Goal: Task Accomplishment & Management: Use online tool/utility

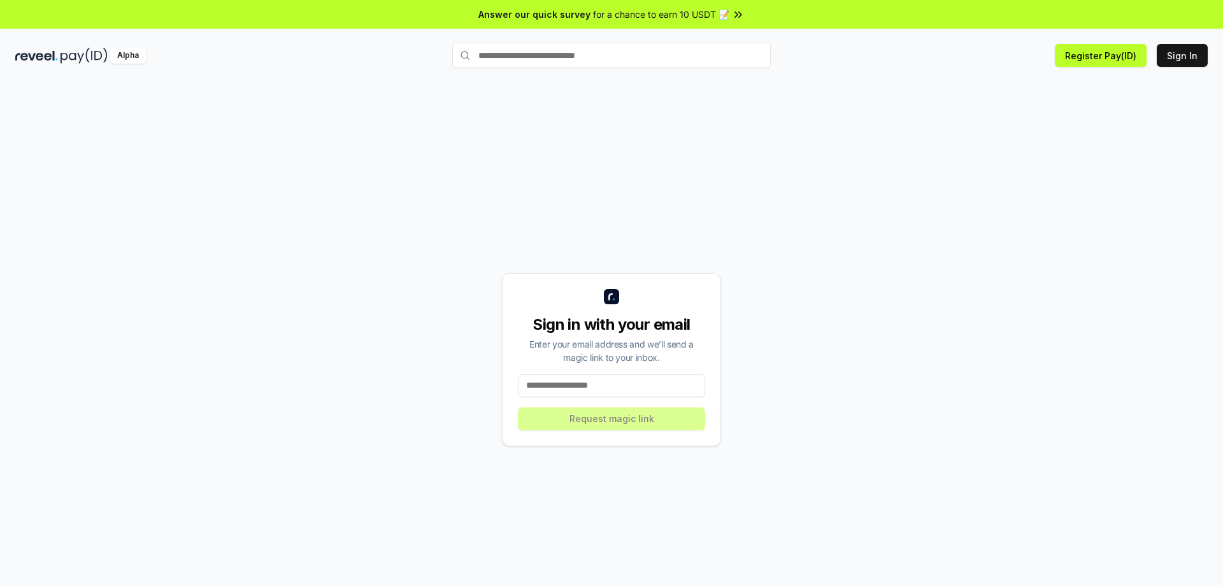
click at [592, 389] on input at bounding box center [611, 386] width 187 height 23
type input "**********"
click at [603, 422] on button "Request magic link" at bounding box center [611, 419] width 187 height 23
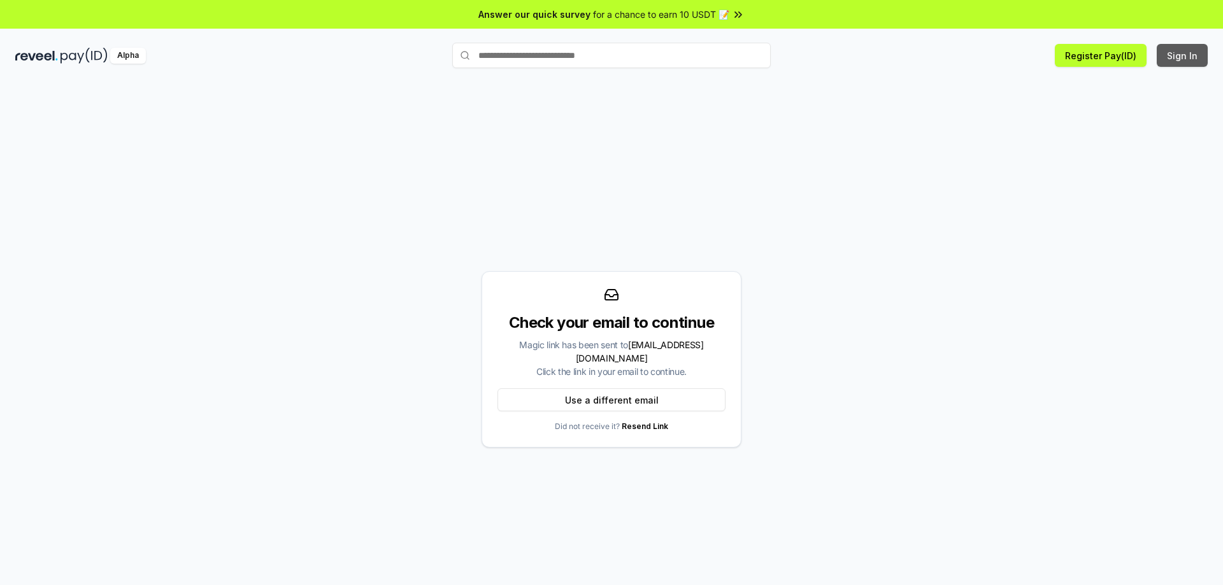
click at [1175, 64] on button "Sign In" at bounding box center [1182, 55] width 51 height 23
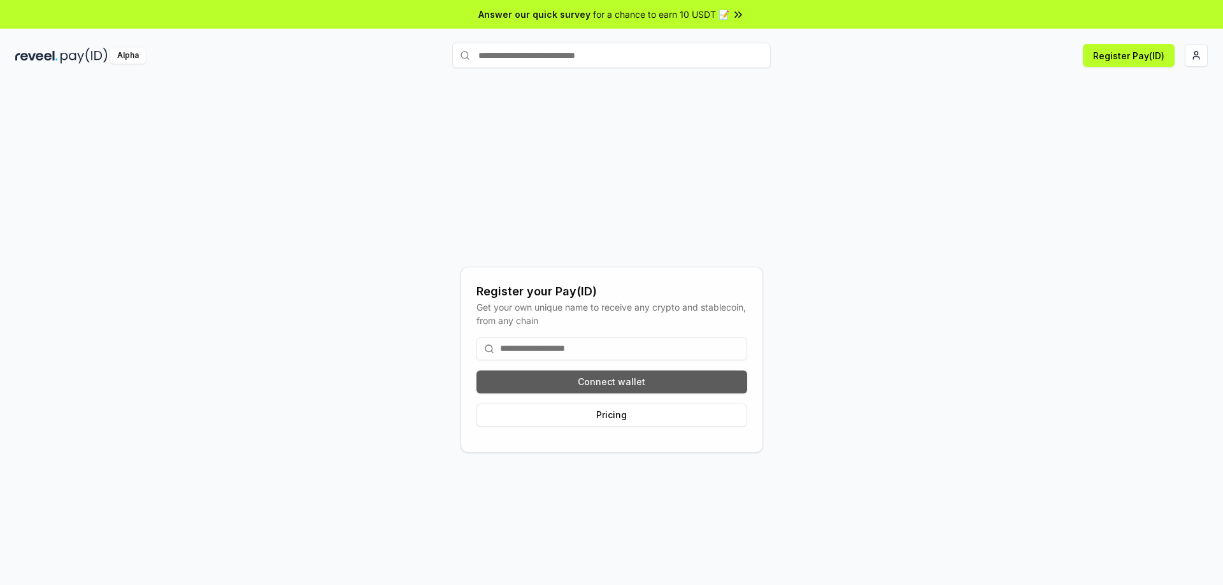
click at [566, 380] on button "Connect wallet" at bounding box center [611, 382] width 271 height 23
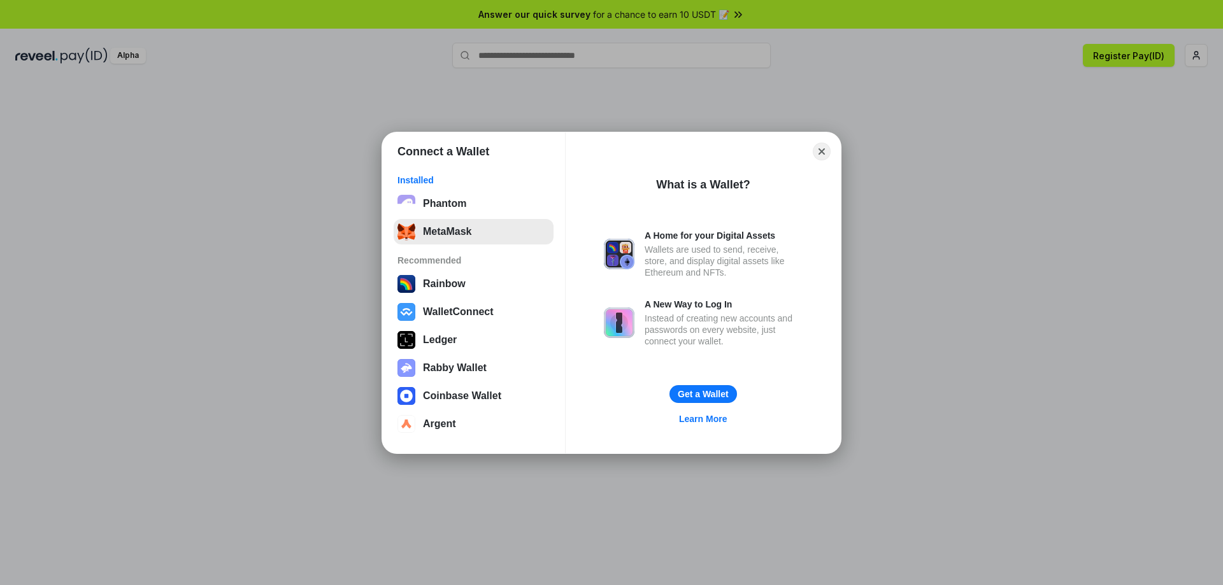
click at [470, 222] on button "MetaMask" at bounding box center [474, 231] width 160 height 25
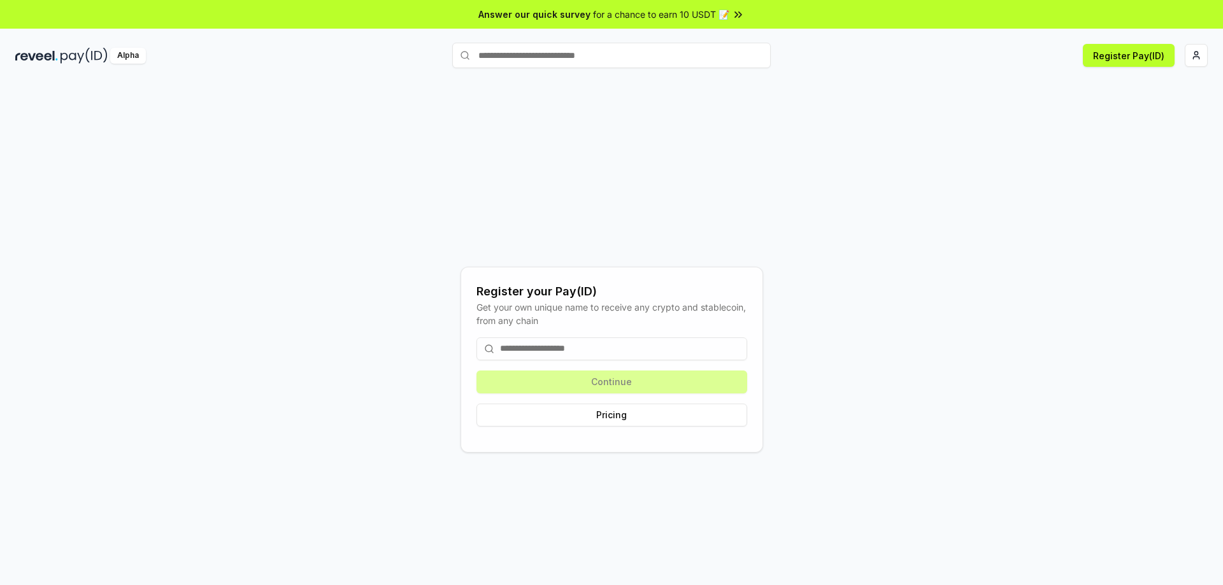
click at [592, 357] on input at bounding box center [611, 349] width 271 height 23
click at [600, 379] on div "Continue Pricing" at bounding box center [611, 382] width 271 height 110
click at [584, 356] on input at bounding box center [611, 349] width 271 height 23
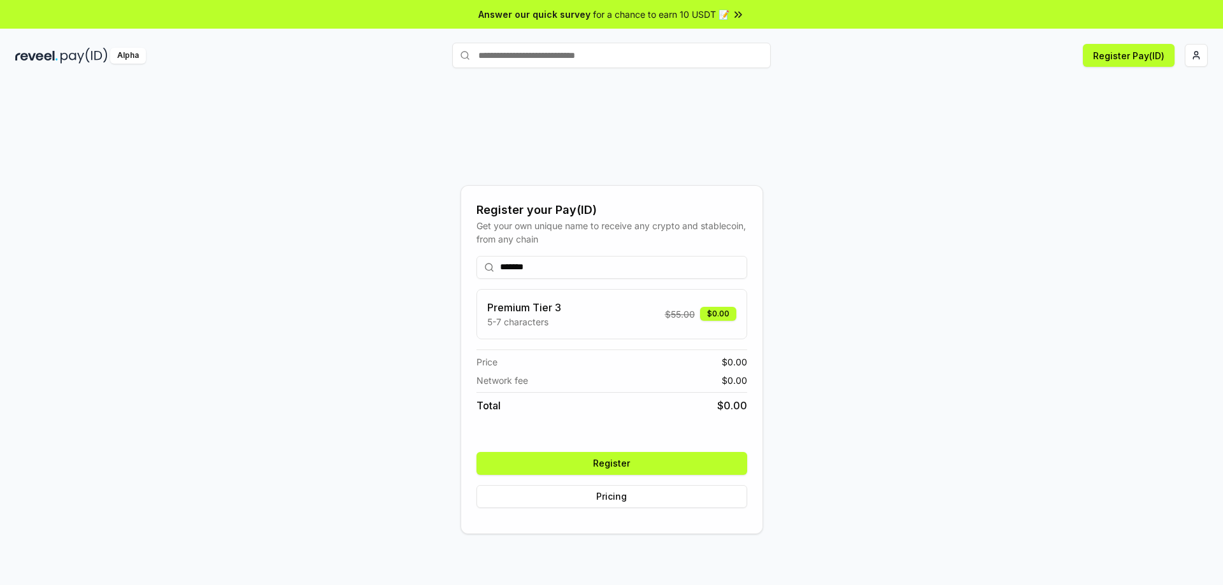
type input "*******"
click at [641, 317] on div "Premium Tier 3 5-7 characters $ 55.00 $0.00" at bounding box center [611, 314] width 249 height 29
click at [628, 462] on button "Register" at bounding box center [611, 463] width 271 height 23
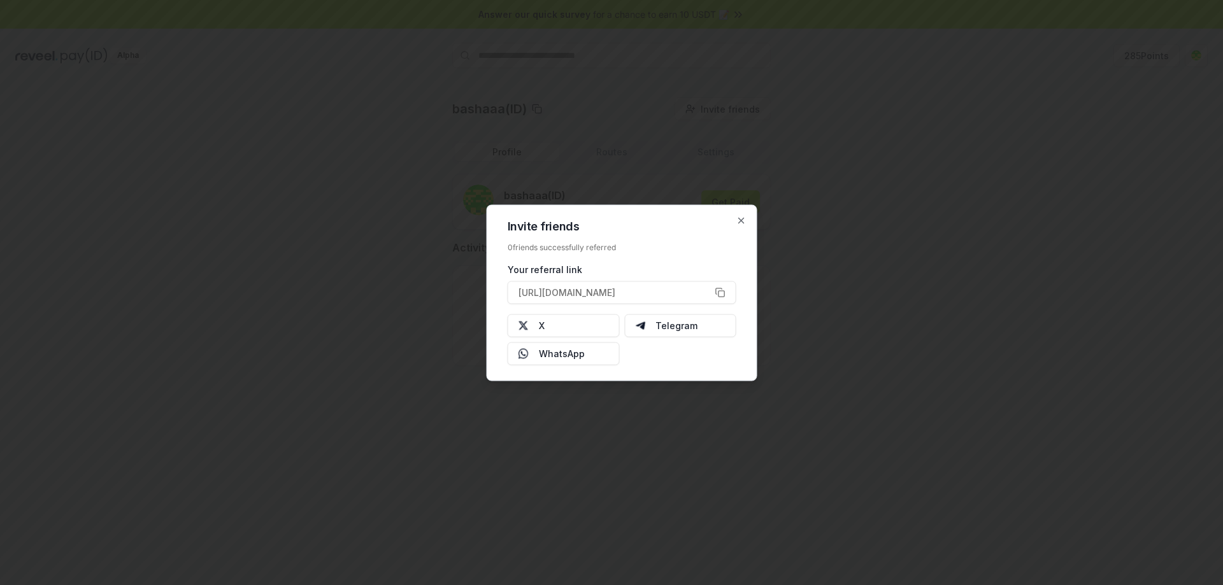
drag, startPoint x: 803, startPoint y: 339, endPoint x: 782, endPoint y: 348, distance: 22.2
click at [803, 340] on div at bounding box center [611, 292] width 1223 height 585
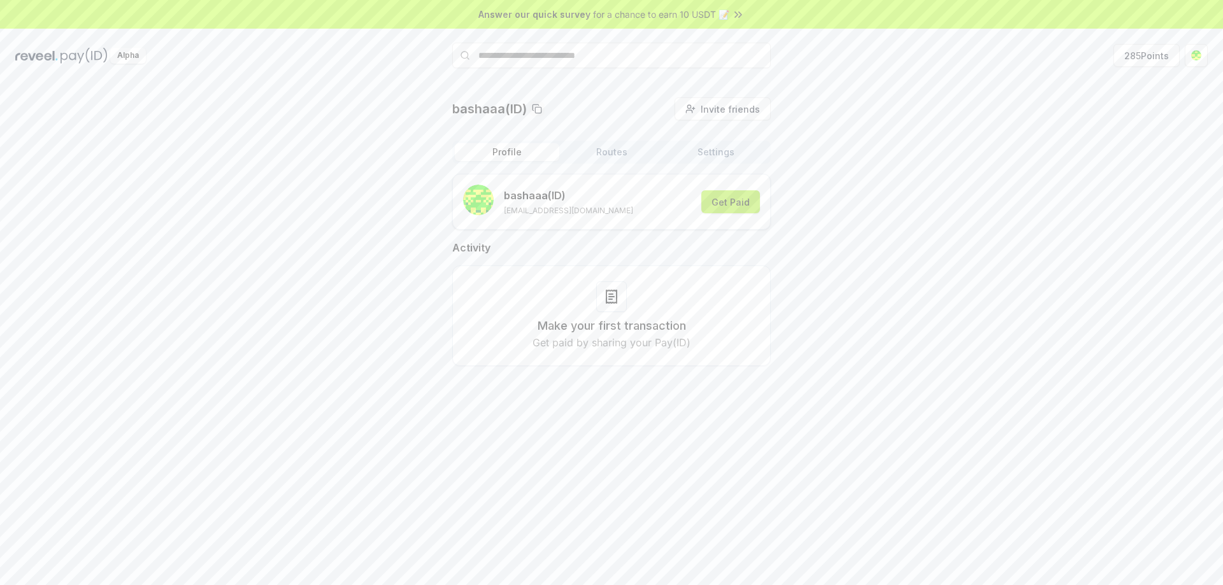
click at [719, 205] on button "Get Paid" at bounding box center [730, 201] width 59 height 23
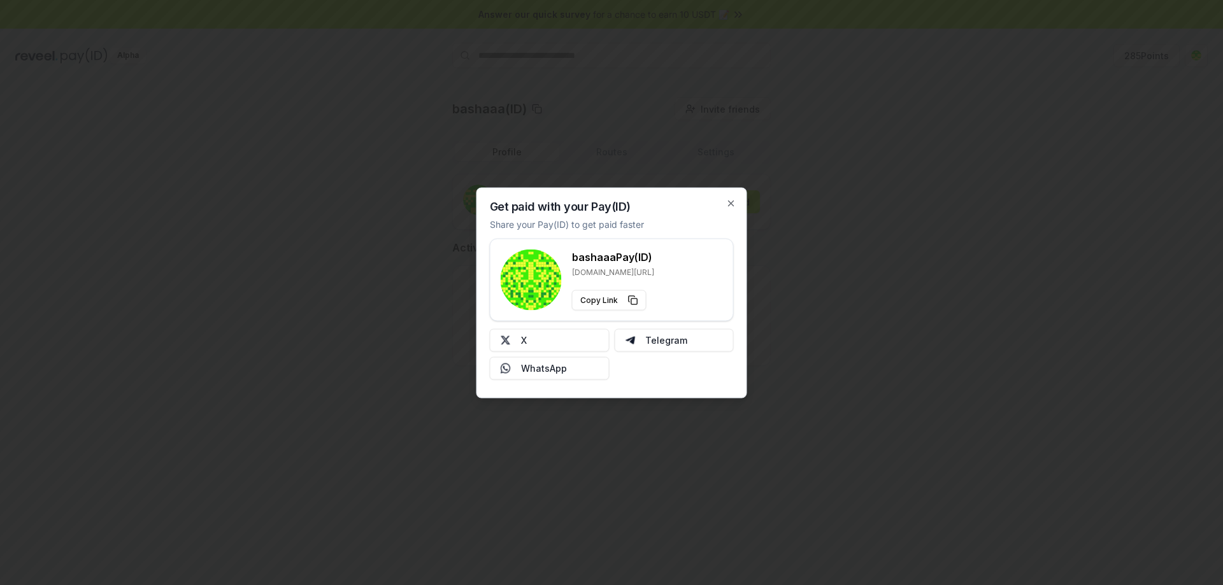
click at [785, 268] on div at bounding box center [611, 292] width 1223 height 585
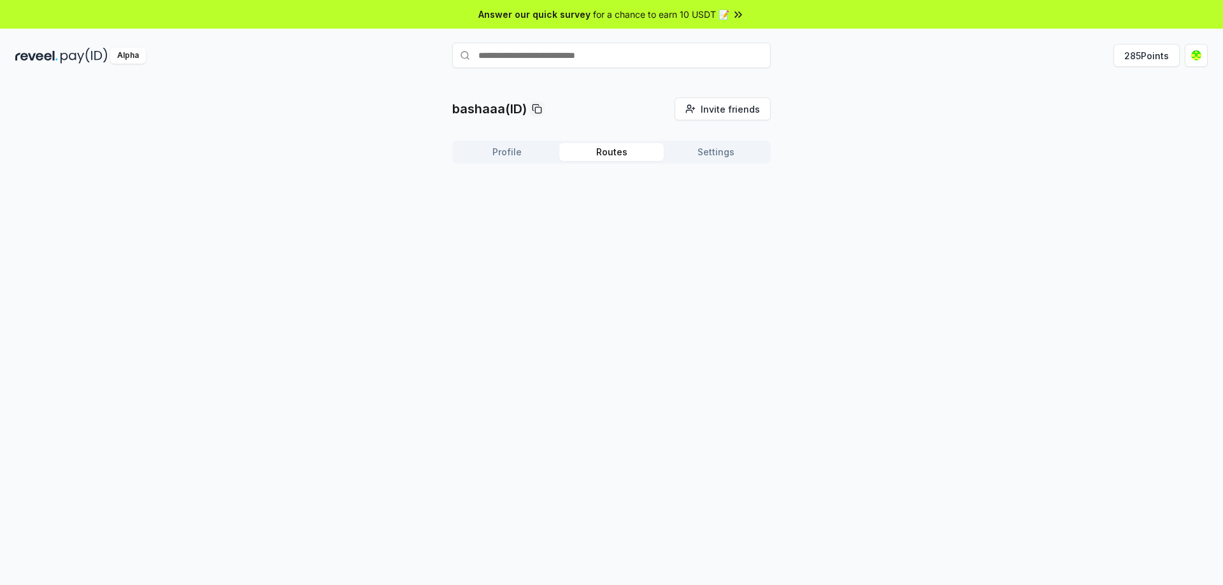
click at [589, 153] on button "Routes" at bounding box center [611, 152] width 104 height 18
click at [724, 152] on button "Settings" at bounding box center [716, 152] width 104 height 18
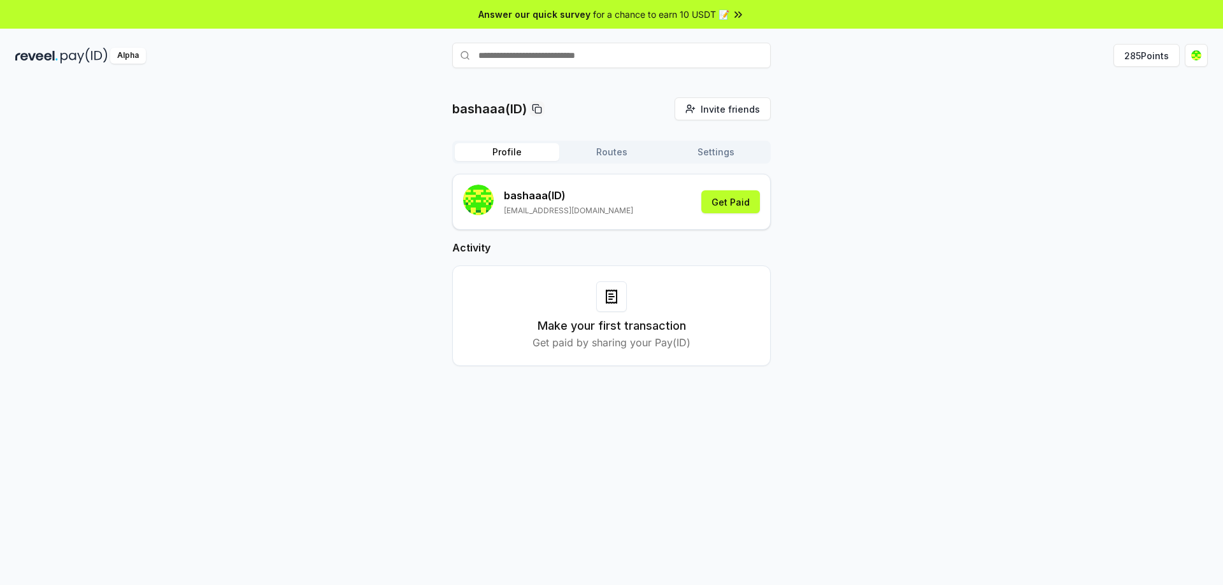
click at [527, 154] on button "Profile" at bounding box center [507, 152] width 104 height 18
click at [582, 12] on span "Answer our quick survey" at bounding box center [534, 14] width 112 height 13
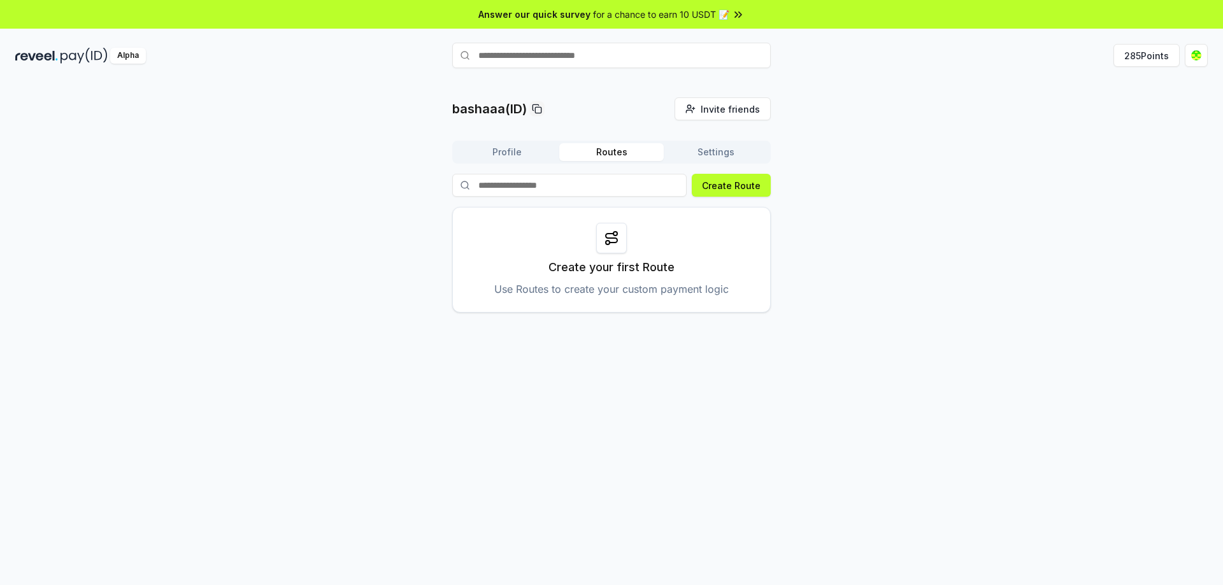
click at [606, 156] on button "Routes" at bounding box center [611, 152] width 104 height 18
click at [598, 264] on p "Create your first Route" at bounding box center [611, 268] width 126 height 18
click at [706, 189] on button "Create Route" at bounding box center [731, 185] width 79 height 23
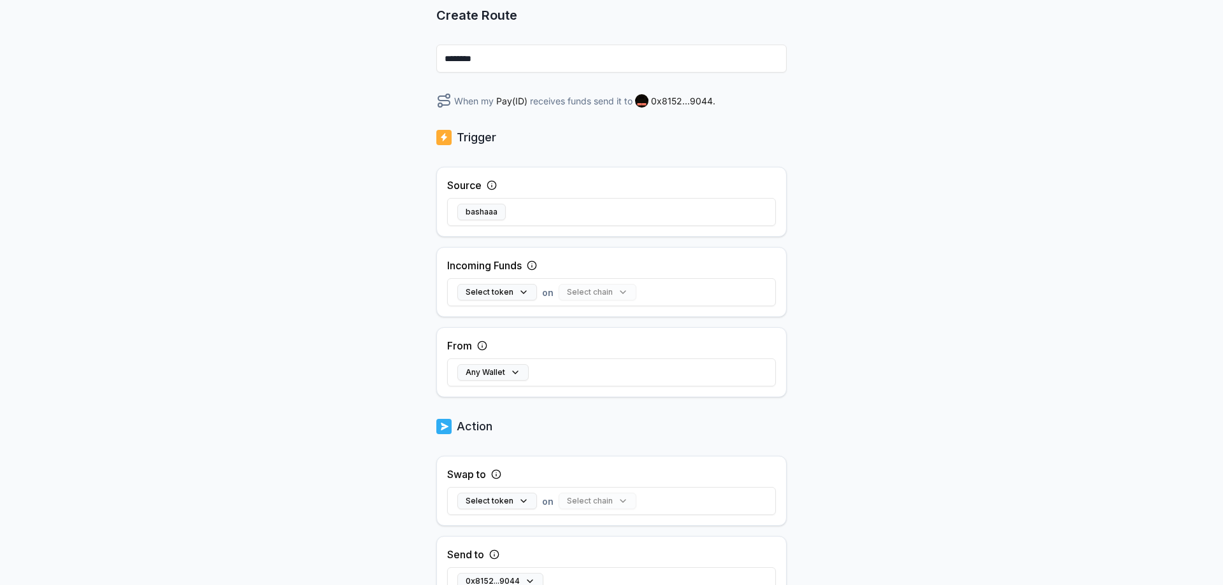
scroll to position [127, 0]
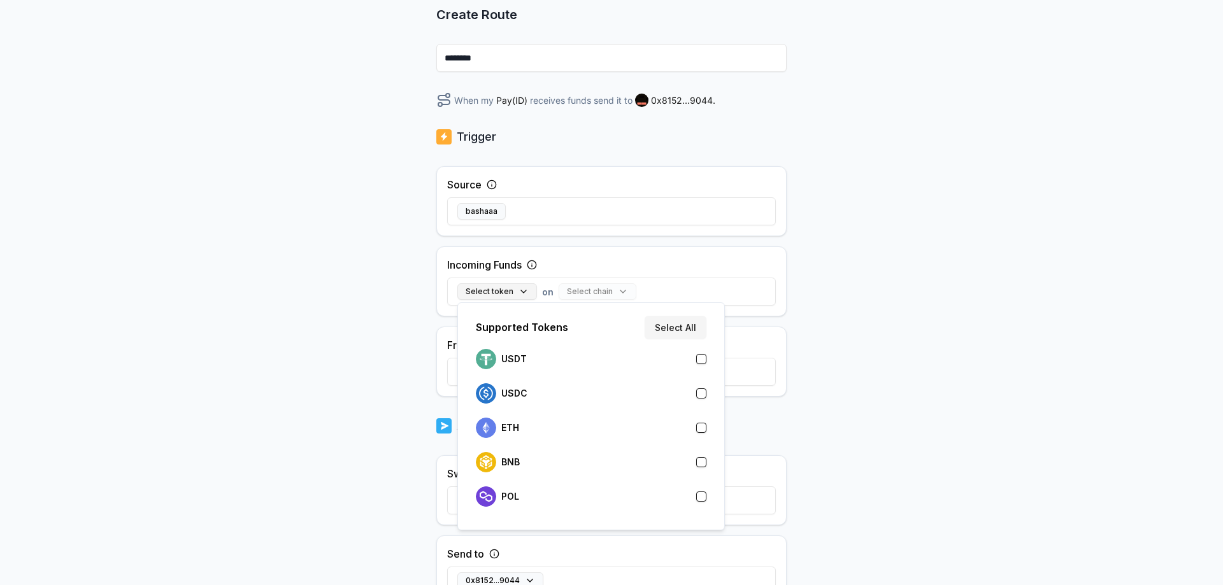
click at [496, 290] on button "Select token" at bounding box center [497, 291] width 80 height 17
click at [519, 354] on div "USDT" at bounding box center [501, 359] width 51 height 20
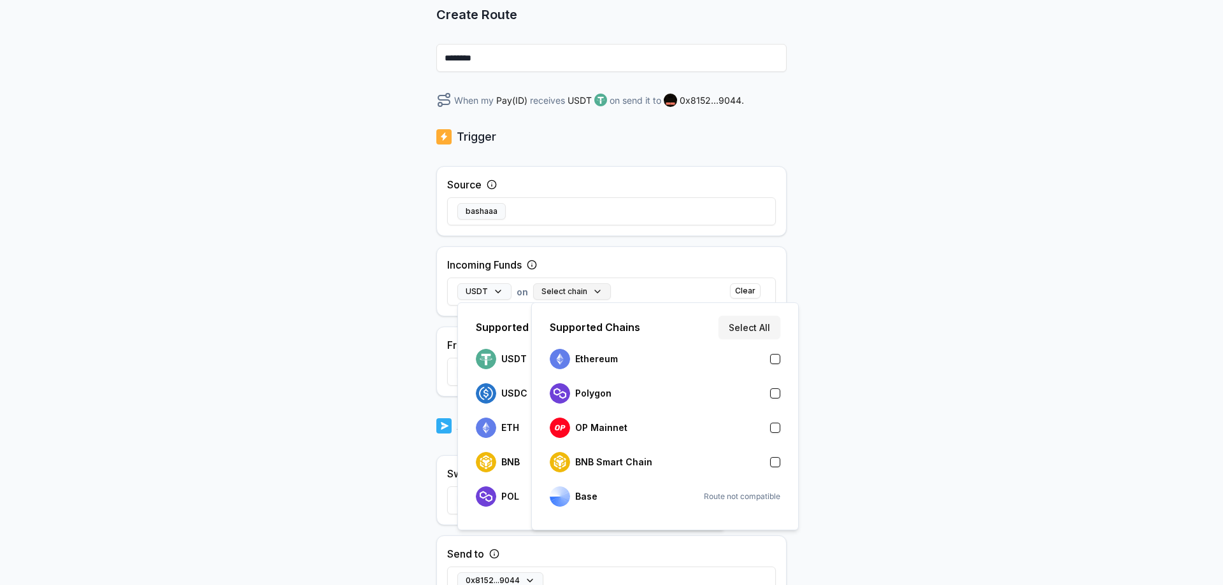
click at [589, 294] on button "Select chain" at bounding box center [572, 291] width 78 height 17
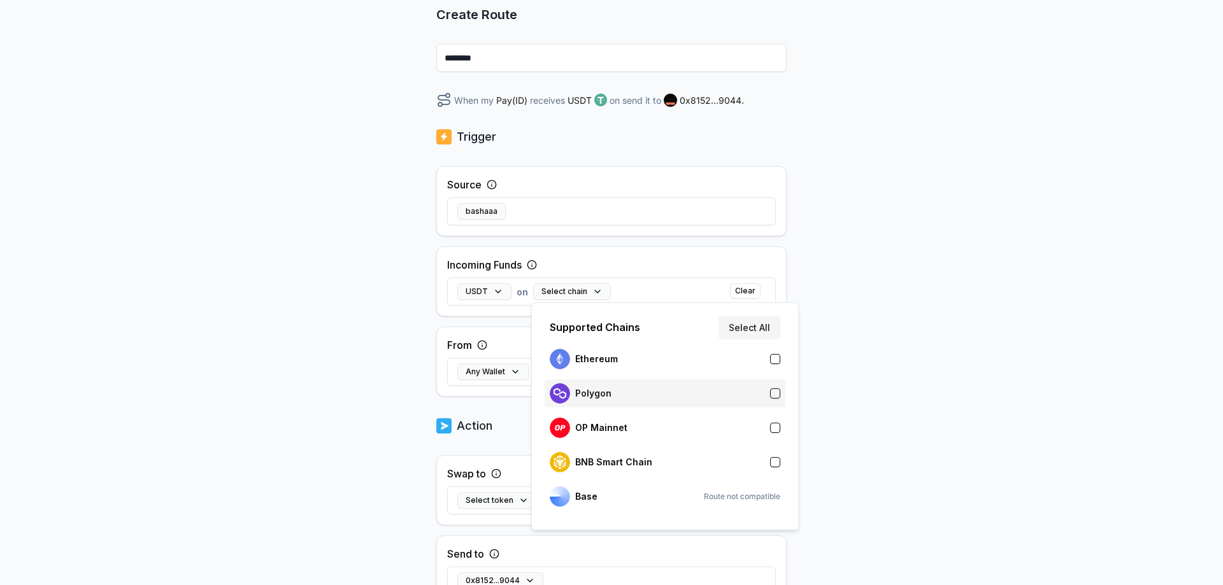
click at [580, 401] on div "Polygon" at bounding box center [581, 393] width 62 height 20
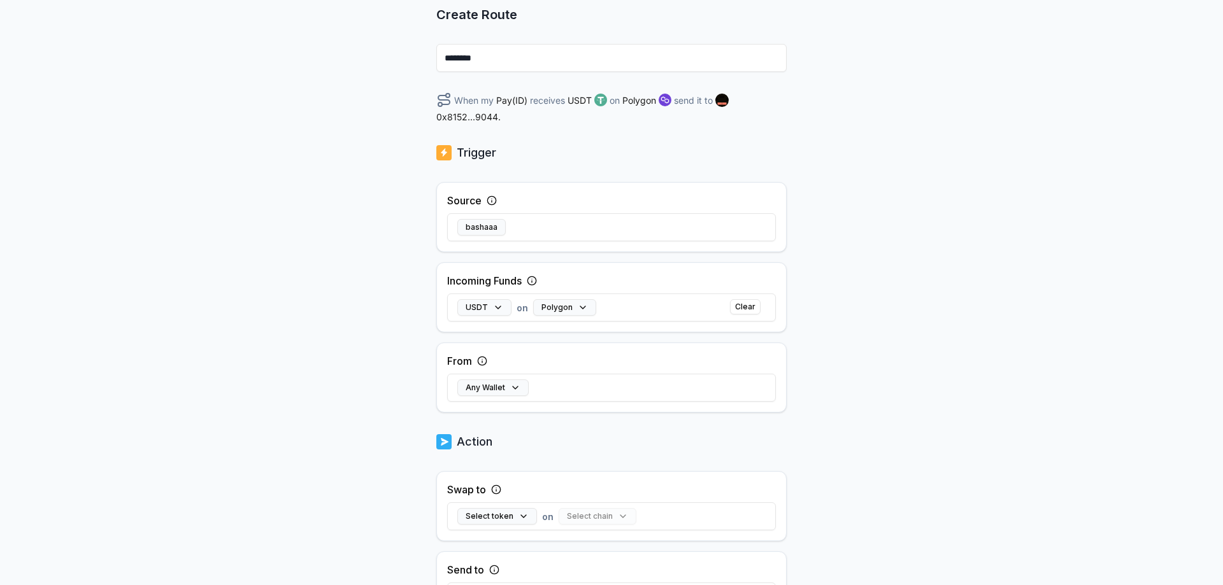
click at [521, 346] on div "From Any Wallet" at bounding box center [611, 378] width 350 height 70
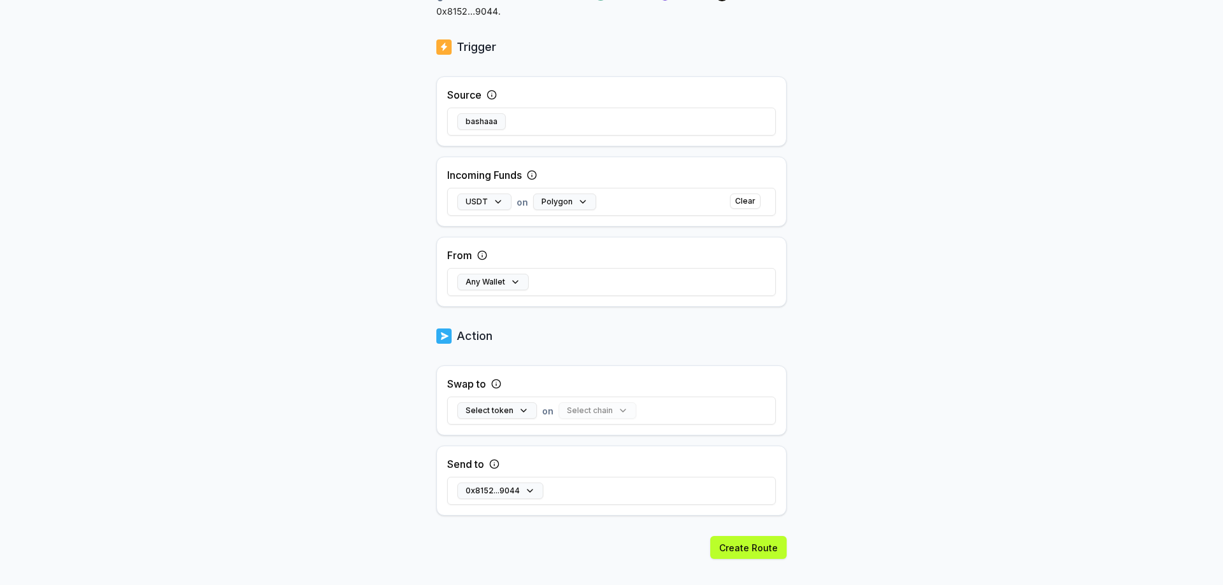
scroll to position [252, 0]
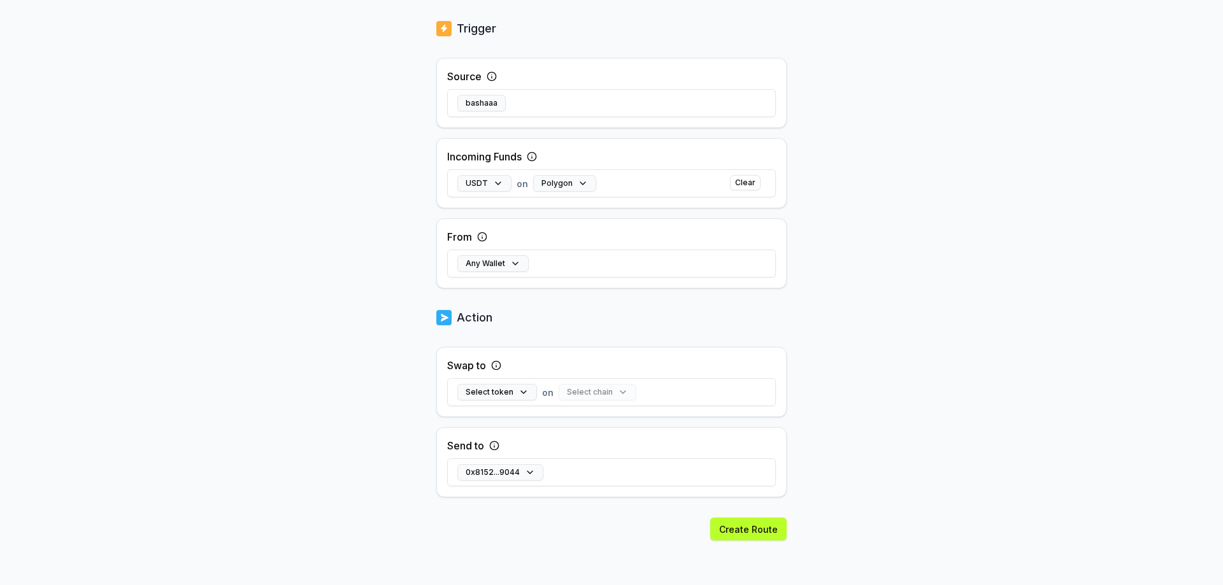
click at [569, 391] on div "Select chain" at bounding box center [598, 392] width 78 height 17
click at [519, 389] on button "Select token" at bounding box center [497, 392] width 80 height 17
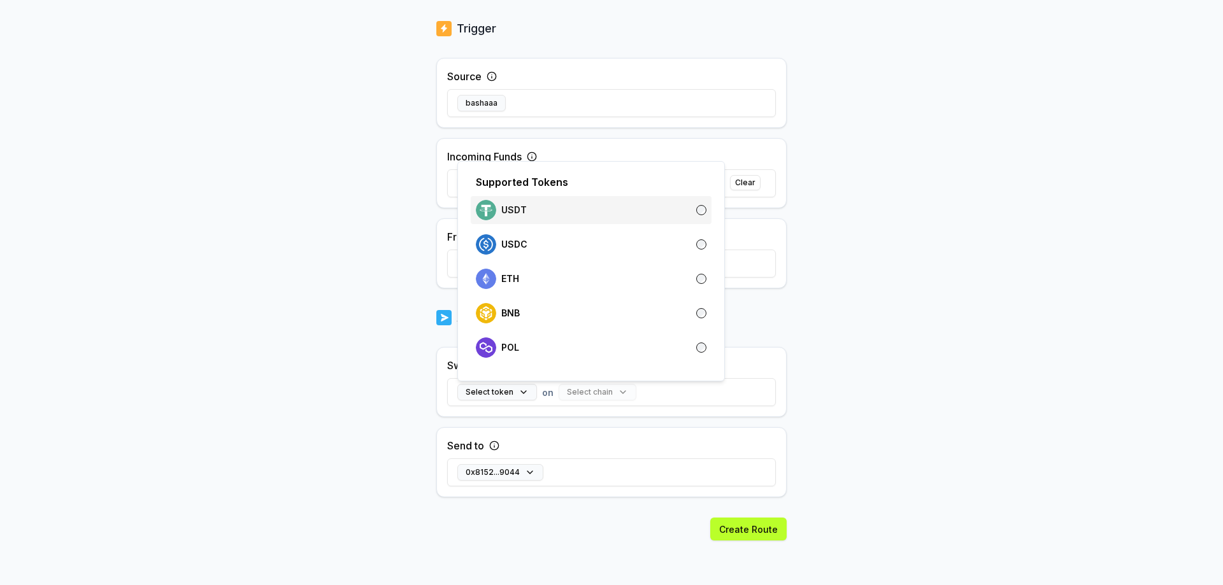
click at [507, 204] on div "USDT" at bounding box center [501, 210] width 51 height 20
click at [602, 403] on div "USDT on Select chain Clear" at bounding box center [611, 392] width 329 height 37
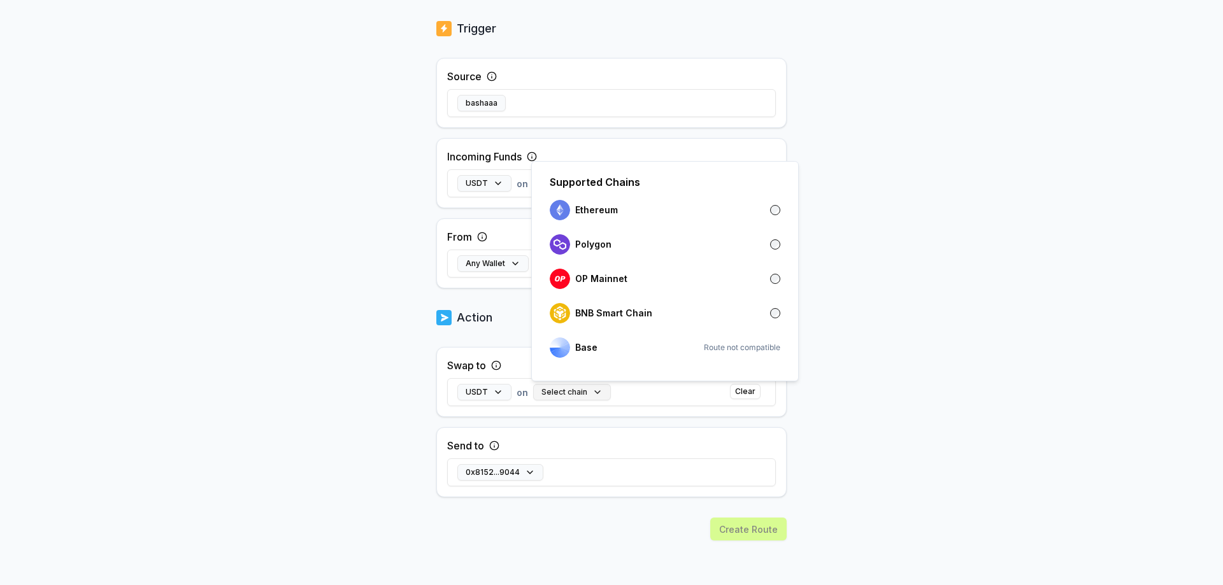
click at [585, 396] on button "Select chain" at bounding box center [572, 392] width 78 height 17
click at [587, 250] on div "Polygon" at bounding box center [581, 244] width 62 height 20
click at [706, 454] on div "0x8152...9044" at bounding box center [611, 472] width 329 height 37
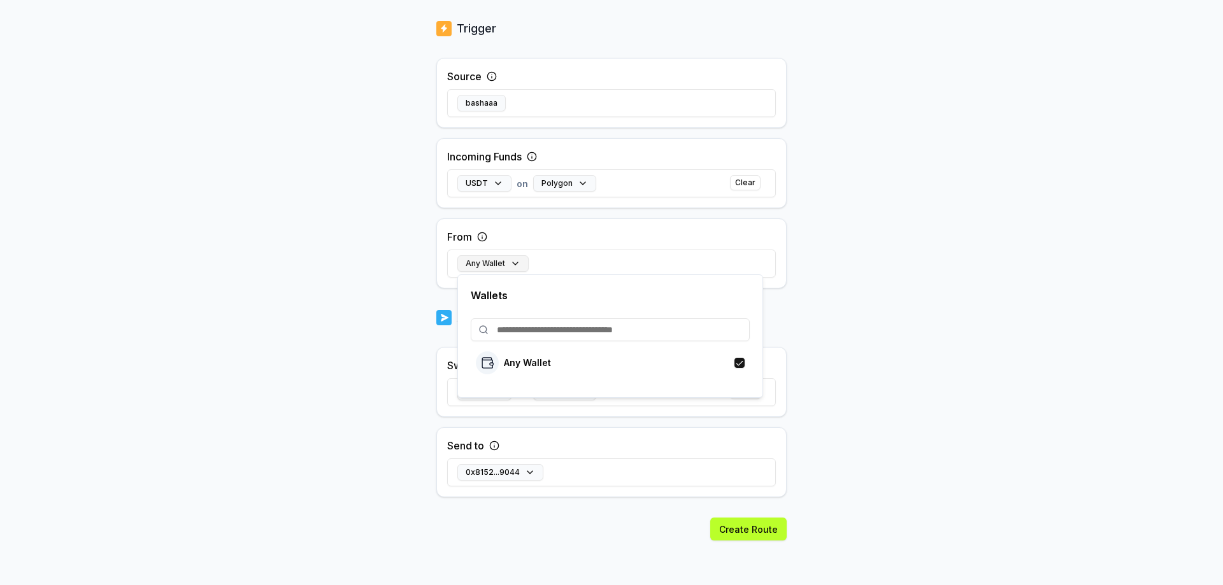
click at [482, 267] on button "Any Wallet" at bounding box center [492, 263] width 71 height 17
click at [486, 266] on button "Any Wallet" at bounding box center [492, 263] width 71 height 17
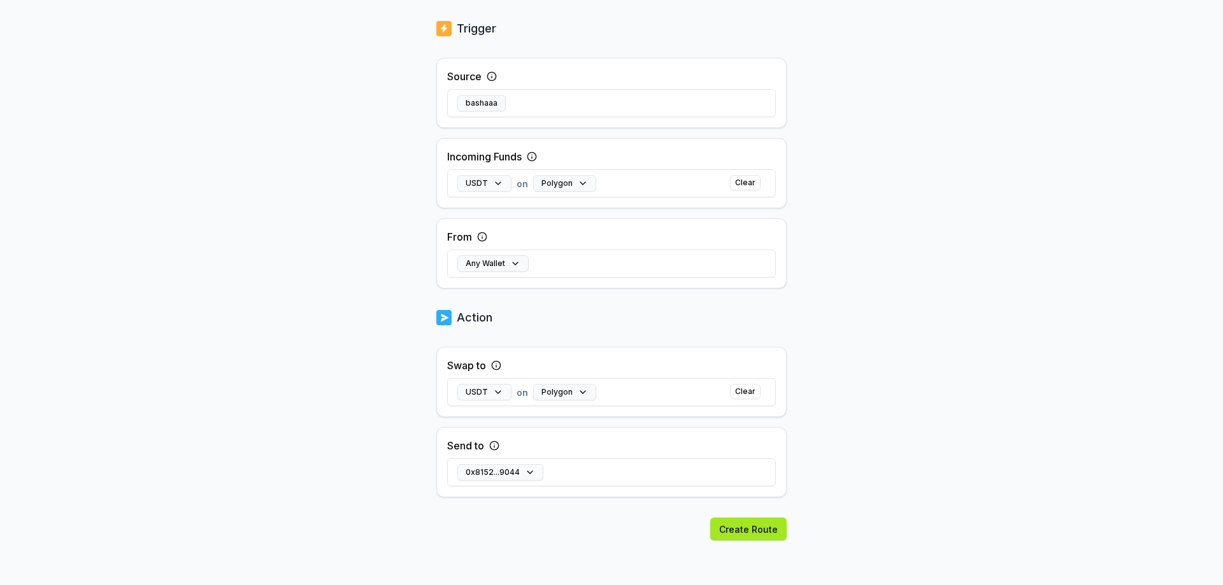
click at [740, 532] on button "Create Route" at bounding box center [748, 529] width 76 height 23
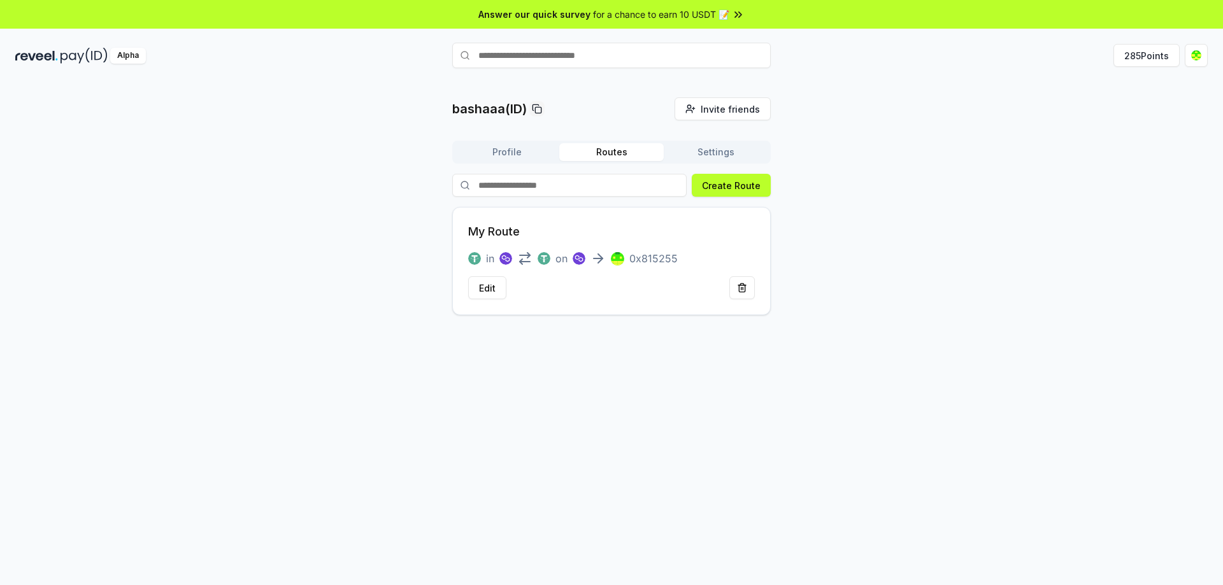
click at [501, 148] on button "Profile" at bounding box center [507, 152] width 104 height 18
